Goal: Task Accomplishment & Management: Use online tool/utility

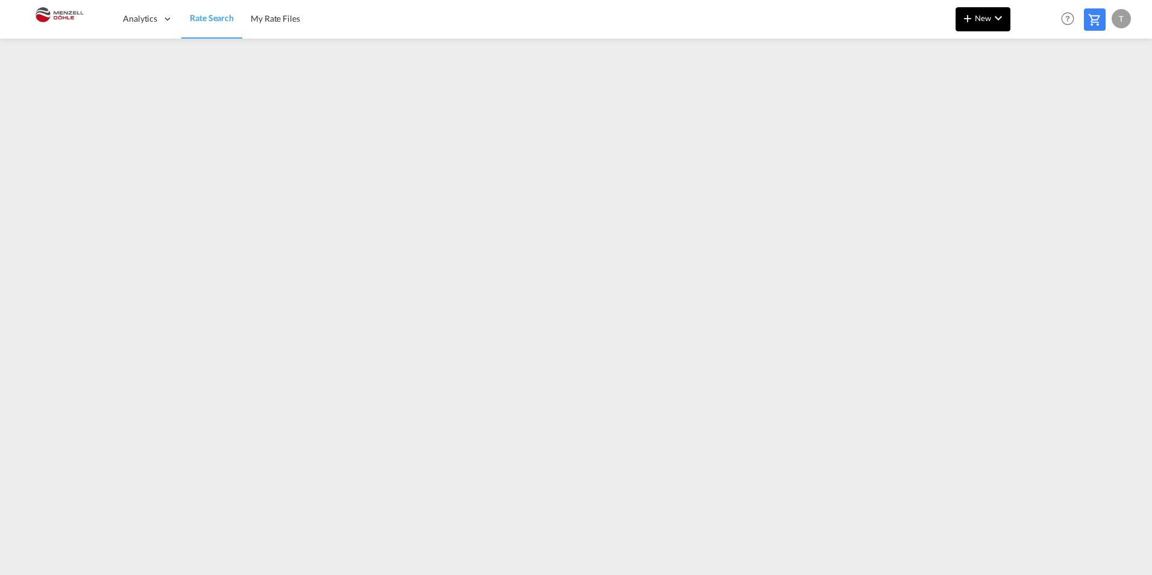
click at [1009, 14] on button "New" at bounding box center [983, 19] width 55 height 24
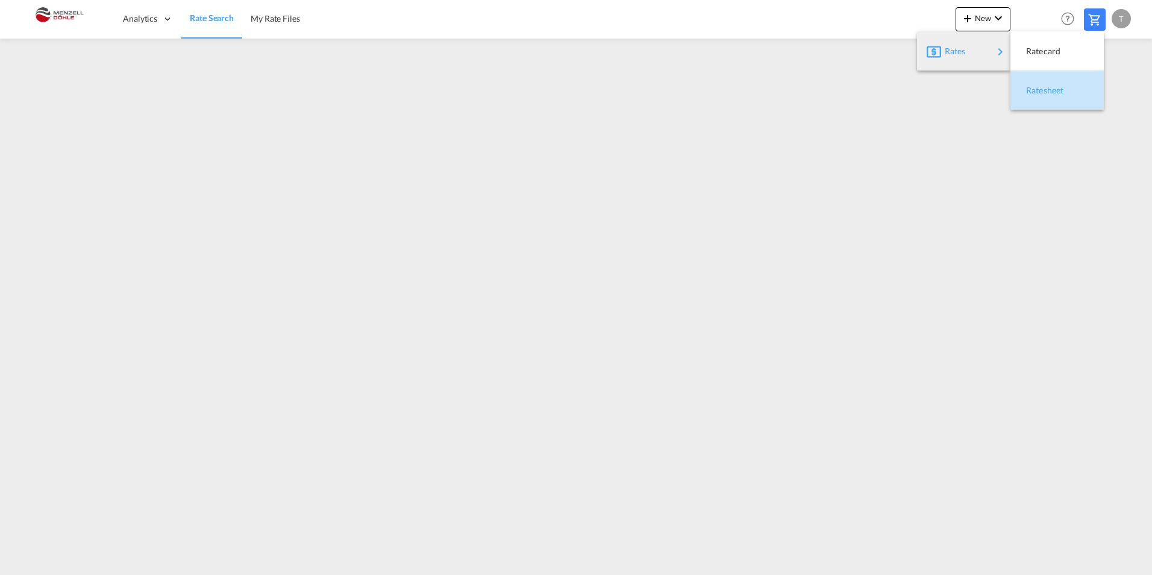
click at [1030, 92] on span "Ratesheet" at bounding box center [1032, 90] width 13 height 24
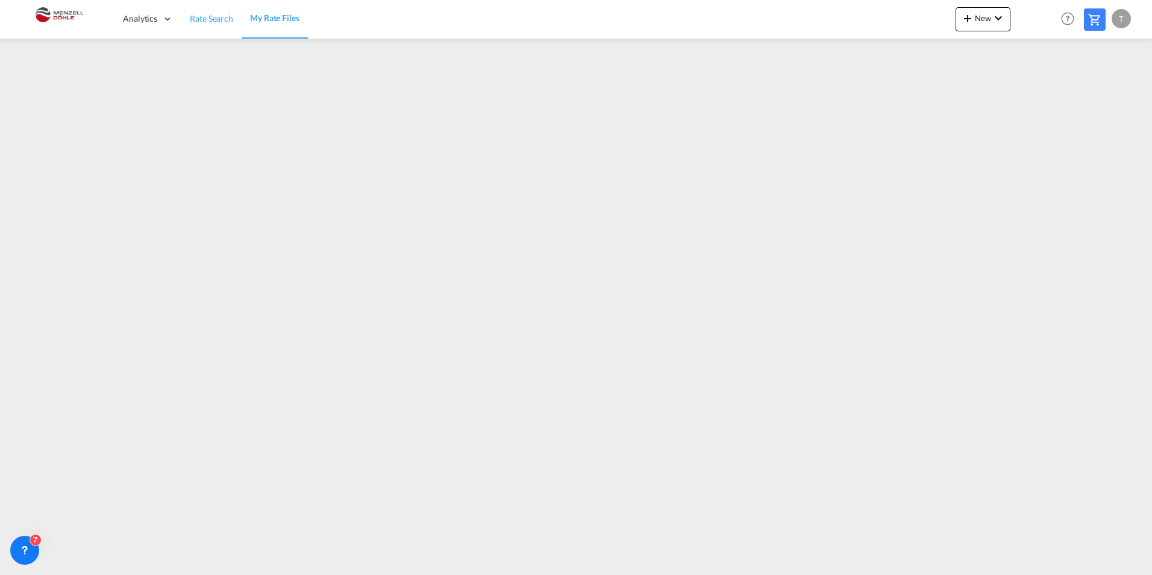
click at [202, 22] on span "Rate Search" at bounding box center [211, 18] width 43 height 10
